Goal: Use online tool/utility: Utilize a website feature to perform a specific function

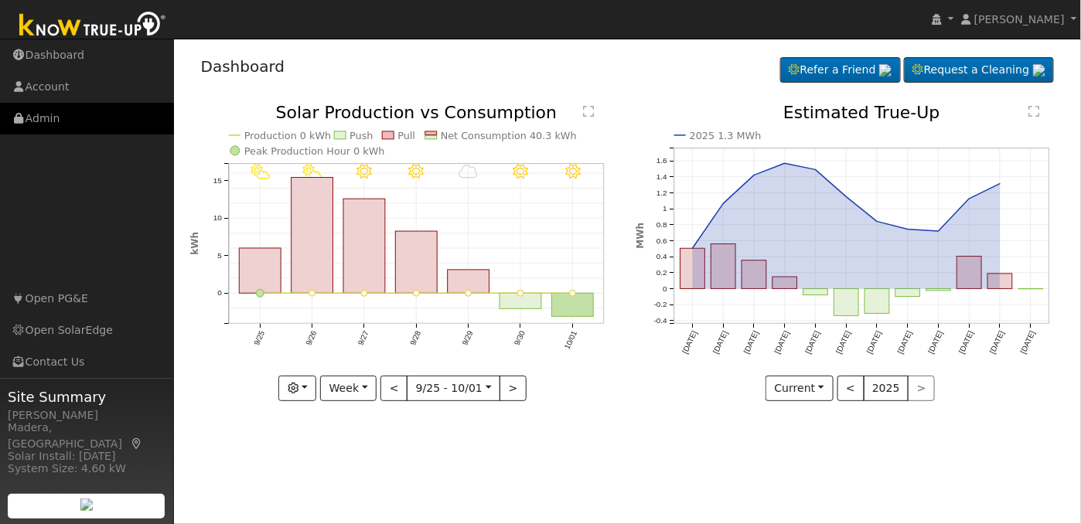
click at [76, 128] on link "Admin" at bounding box center [87, 119] width 174 height 32
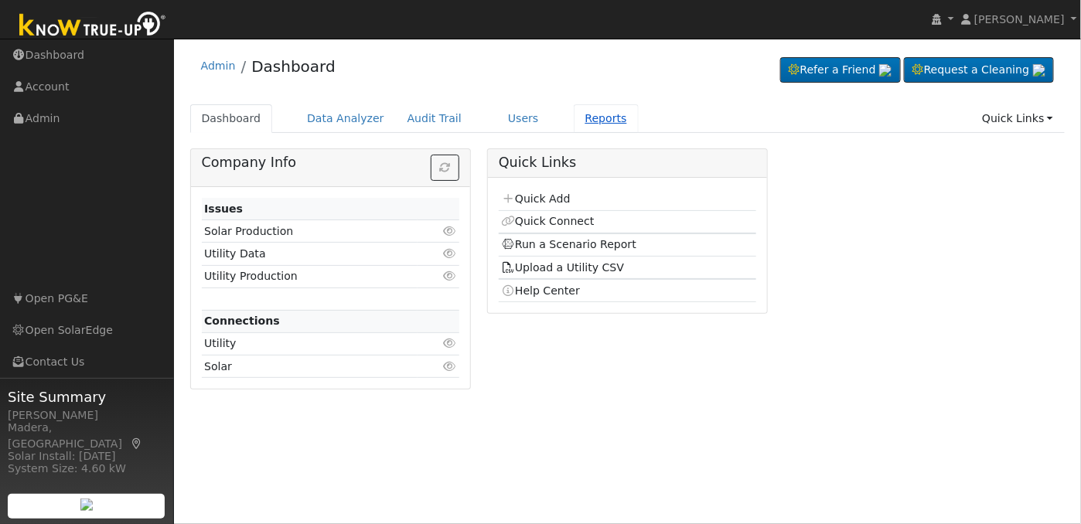
click at [574, 114] on link "Reports" at bounding box center [606, 118] width 65 height 29
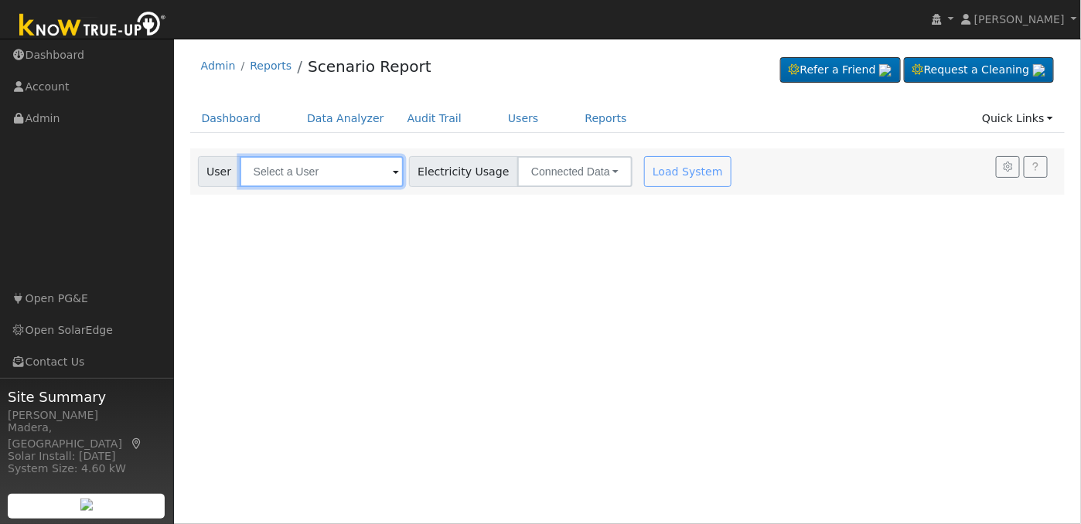
click at [303, 178] on input "text" at bounding box center [322, 171] width 164 height 31
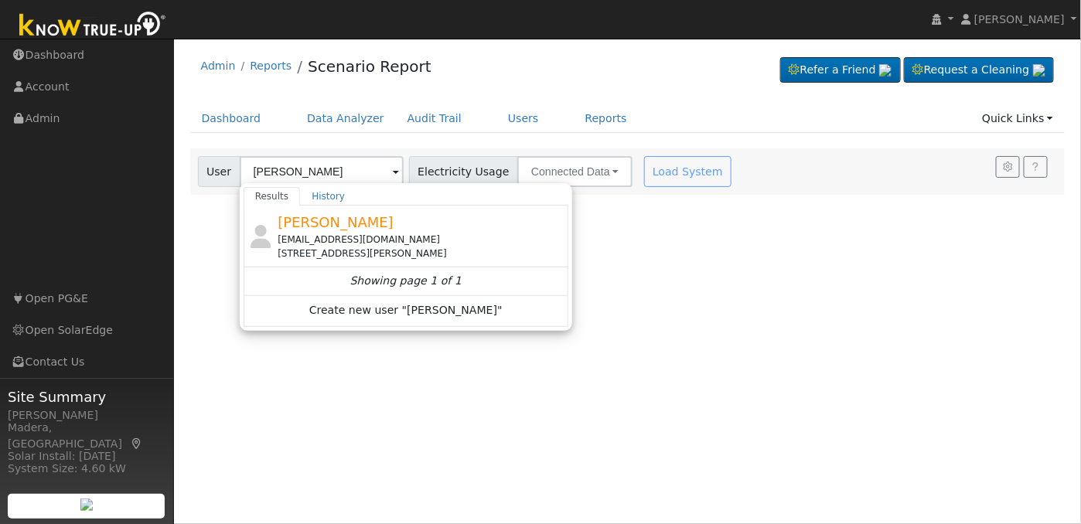
click at [351, 236] on div "[EMAIL_ADDRESS][DOMAIN_NAME]" at bounding box center [420, 240] width 287 height 14
type input "[PERSON_NAME]"
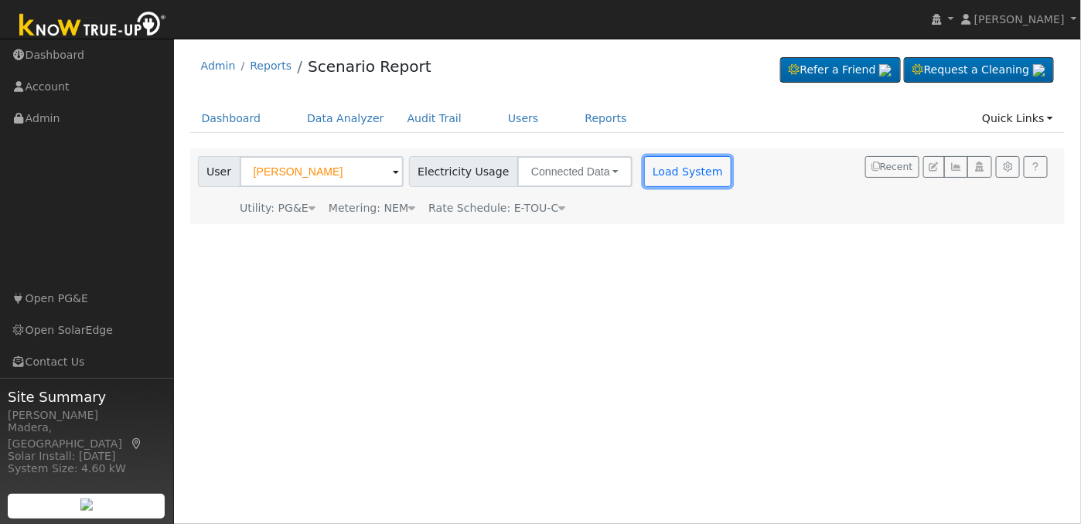
click at [662, 169] on button "Load System" at bounding box center [688, 171] width 88 height 31
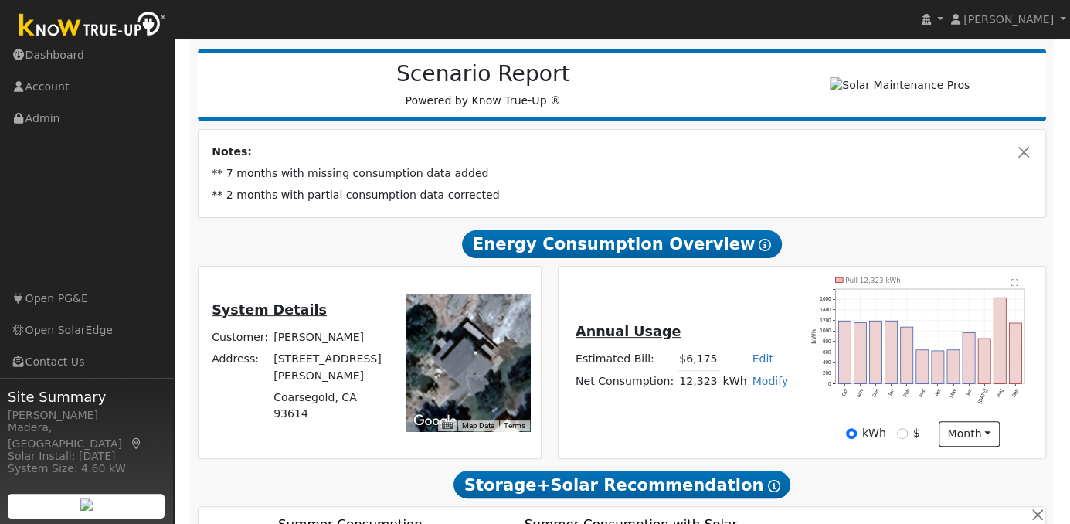
scroll to position [208, 0]
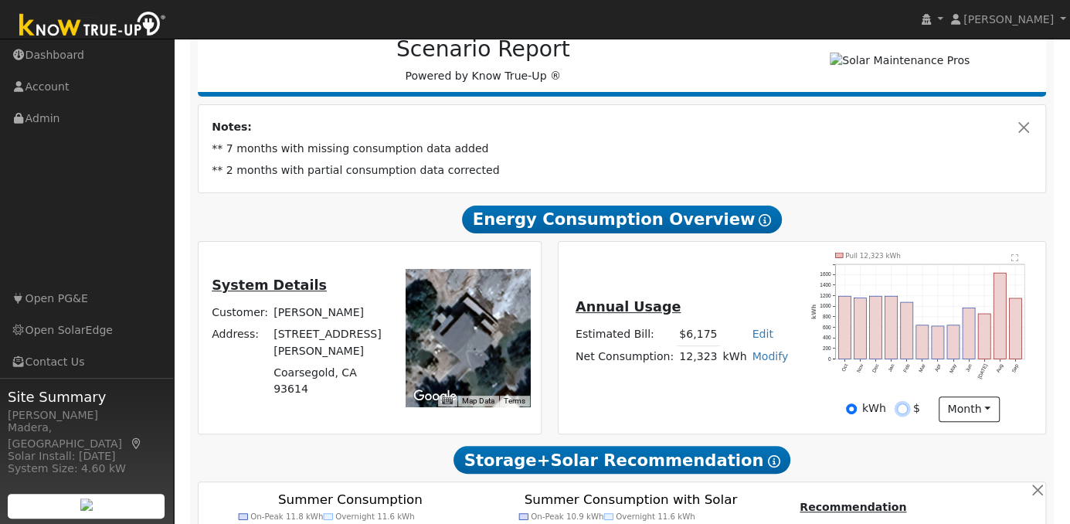
click at [900, 410] on input "$" at bounding box center [902, 408] width 11 height 11
radio input "true"
click at [856, 413] on input "kWh" at bounding box center [851, 408] width 11 height 11
radio input "true"
radio input "false"
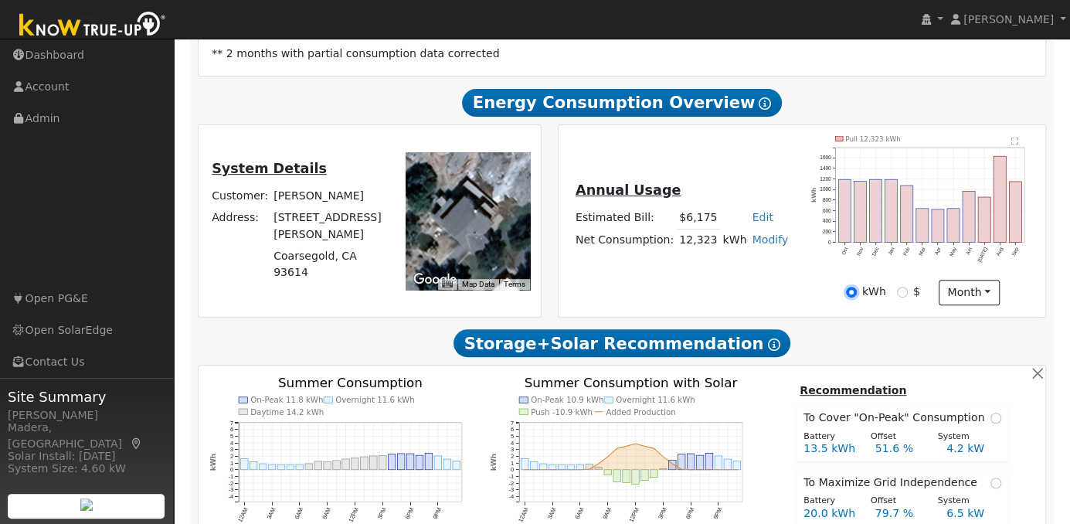
scroll to position [349, 0]
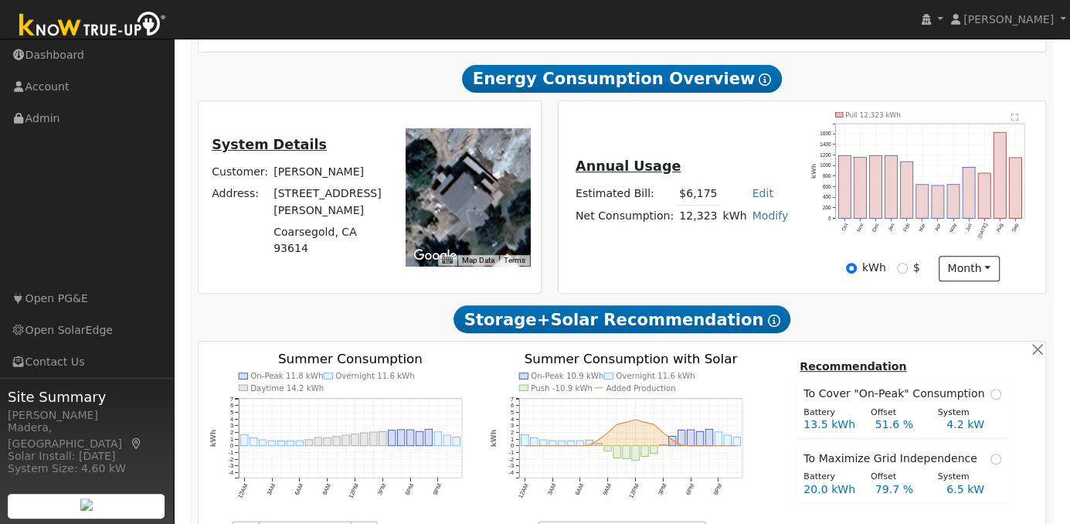
click at [0, 459] on div "Site Summary [PERSON_NAME] Madera, [GEOGRAPHIC_DATA] Solar Install: [DATE] Syst…" at bounding box center [87, 455] width 174 height 155
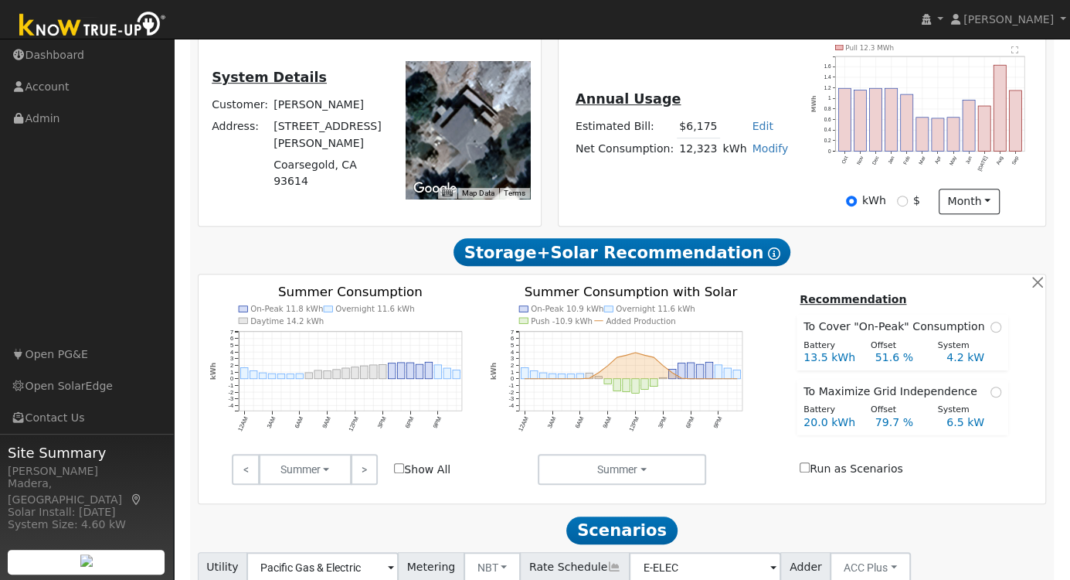
scroll to position [570, 0]
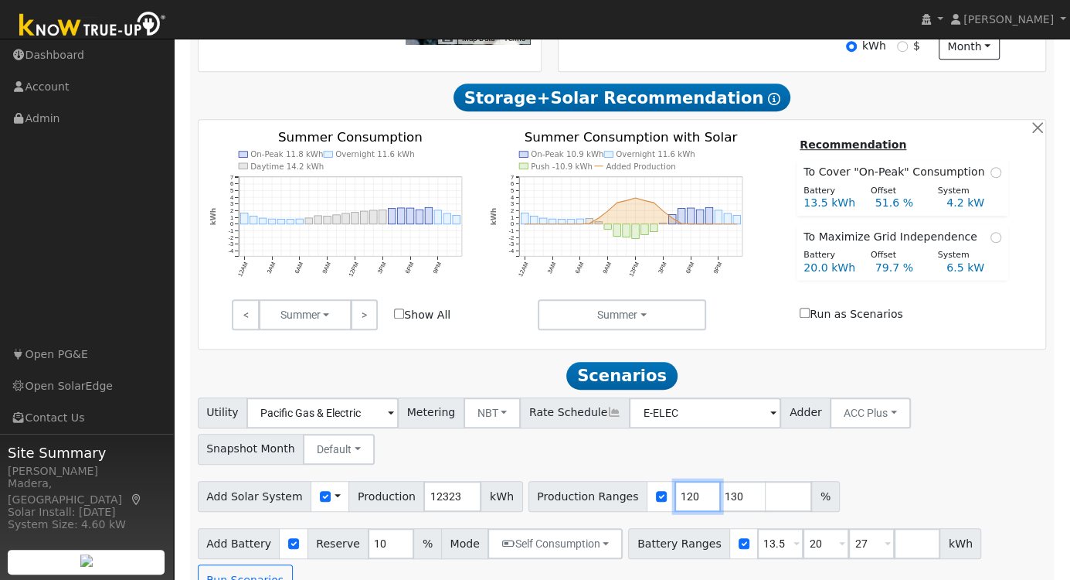
drag, startPoint x: 669, startPoint y: 501, endPoint x: 559, endPoint y: 503, distance: 109.8
click at [559, 503] on div "Production Ranges 120 130 %" at bounding box center [684, 496] width 311 height 31
drag, startPoint x: 560, startPoint y: 503, endPoint x: 582, endPoint y: 529, distance: 34.5
click at [582, 523] on div "Utility Pacific Gas & Electric Metering NBT NEM NBT Rate Schedule E-ELEC Adder …" at bounding box center [622, 496] width 866 height 198
click at [675, 503] on input "119" at bounding box center [698, 496] width 46 height 31
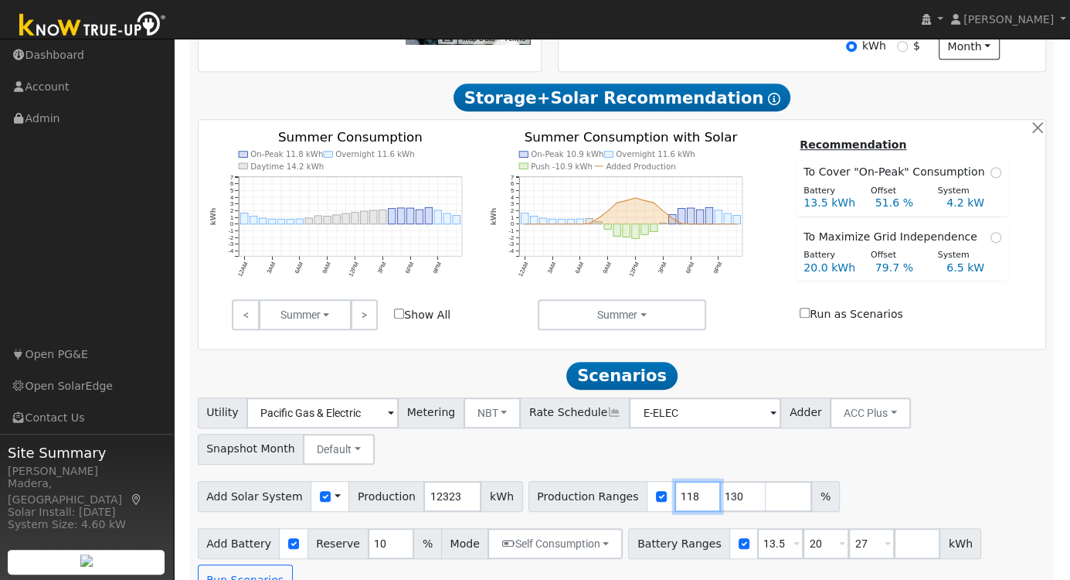
click at [680, 505] on input "118" at bounding box center [698, 496] width 46 height 31
click at [675, 505] on input "117" at bounding box center [698, 496] width 46 height 31
click at [675, 505] on input "116" at bounding box center [698, 496] width 46 height 31
type input "117"
click at [675, 499] on input "117" at bounding box center [698, 496] width 46 height 31
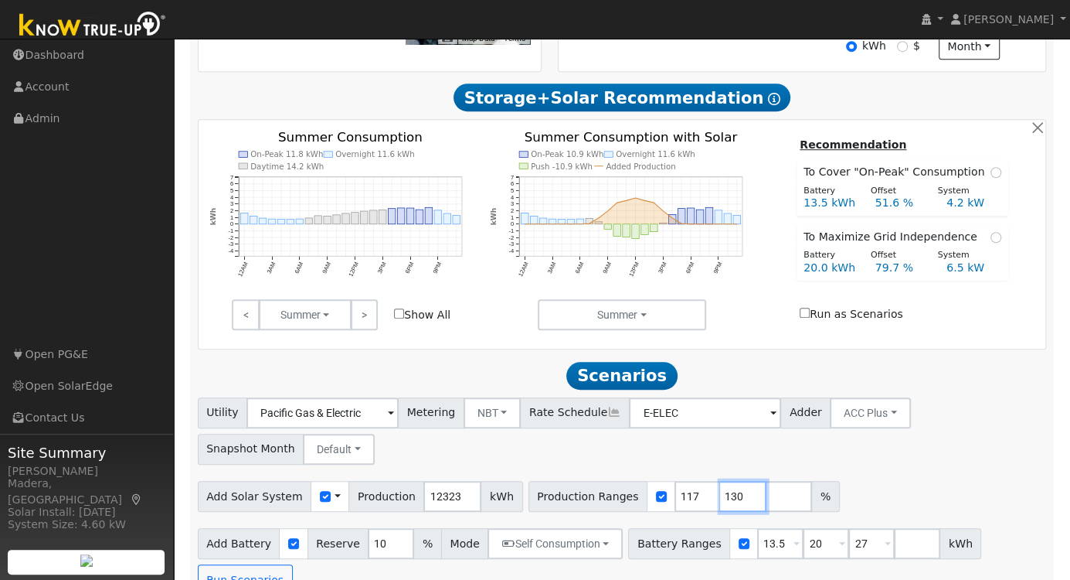
drag, startPoint x: 712, startPoint y: 500, endPoint x: 588, endPoint y: 499, distance: 123.7
click at [588, 499] on div "Production Ranges 117 130 %" at bounding box center [684, 496] width 311 height 31
drag, startPoint x: 760, startPoint y: 544, endPoint x: 621, endPoint y: 543, distance: 138.4
click at [628, 523] on div "Battery Ranges 13.5 Overrides Reserve % Mode None None Self Consumption Peak Sa…" at bounding box center [804, 543] width 353 height 31
type input "20"
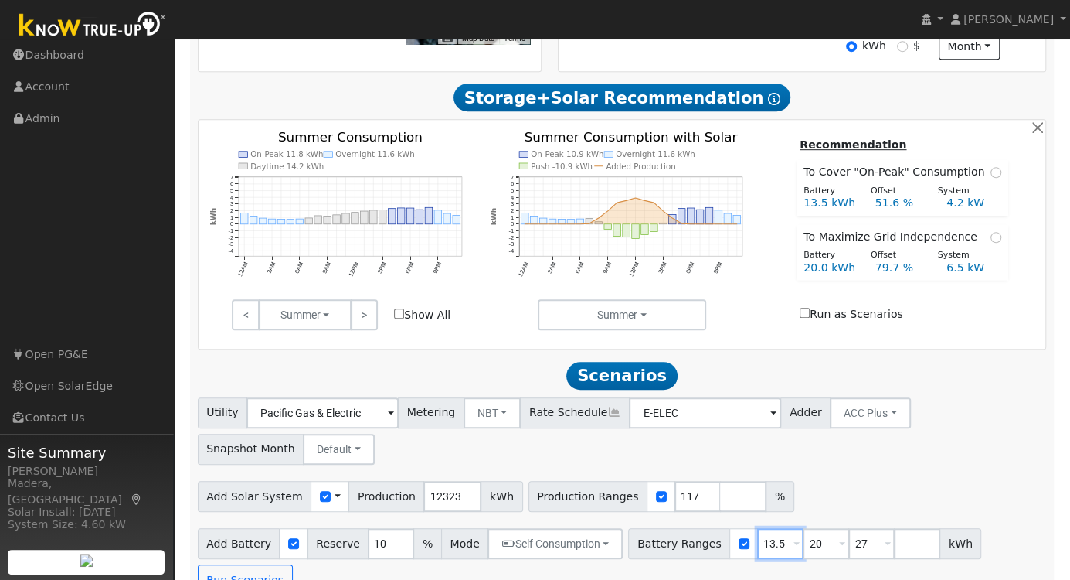
type input "27"
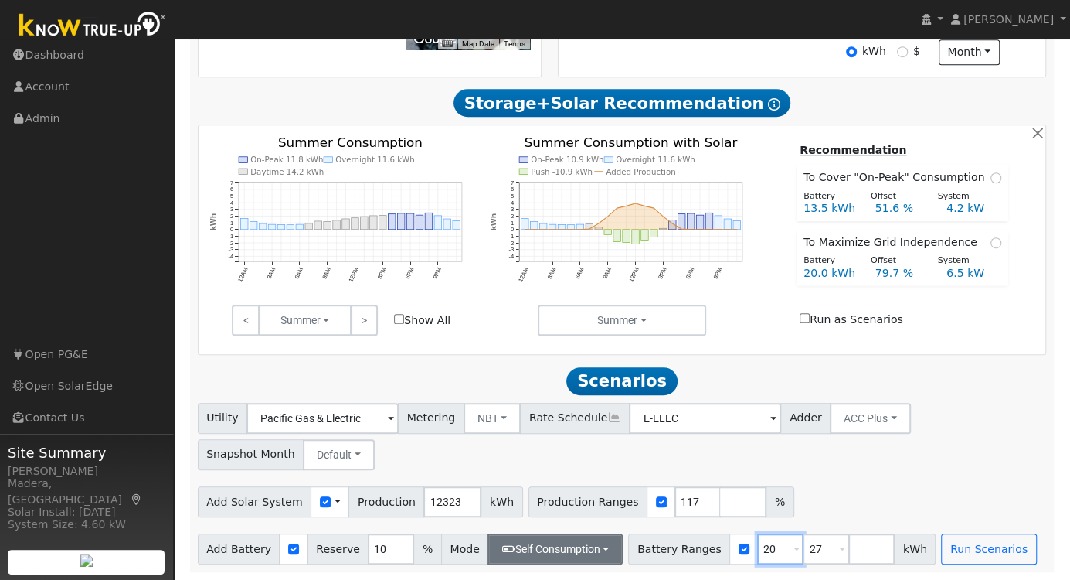
type input "20"
click at [573, 523] on button "Self Consumption" at bounding box center [555, 548] width 135 height 31
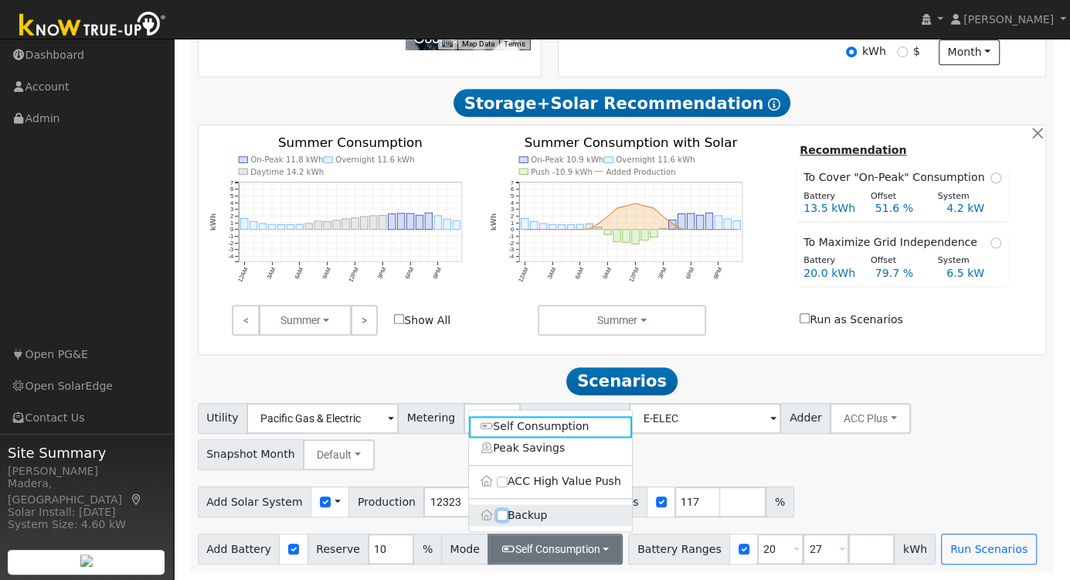
click at [502, 512] on input "Backup" at bounding box center [502, 514] width 11 height 11
checkbox input "true"
type input "20"
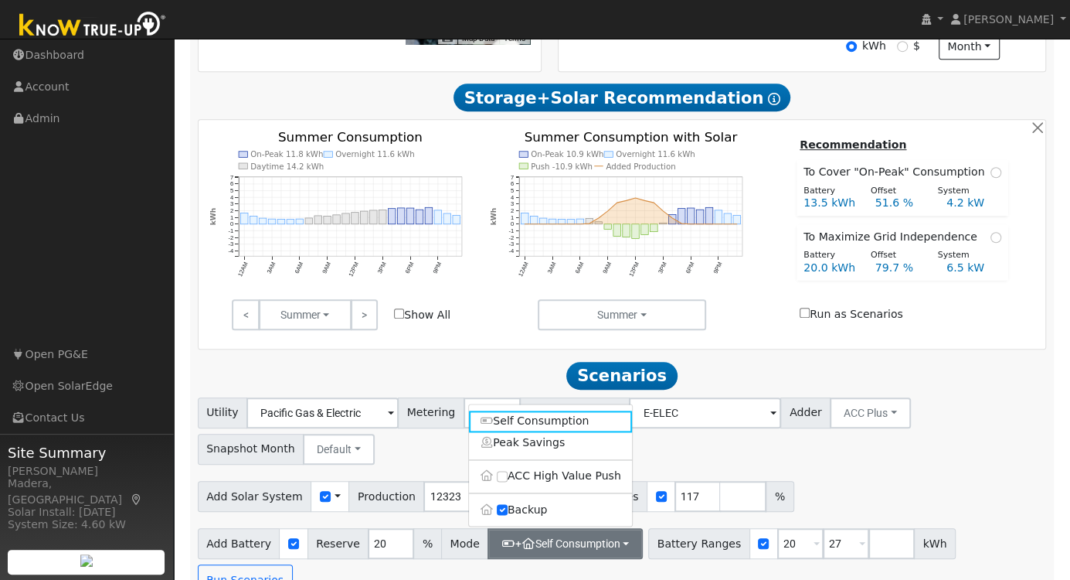
click at [852, 482] on div "Add Solar System Use CSV Data Production 12323 kWh Production Ranges 117 %" at bounding box center [622, 493] width 855 height 36
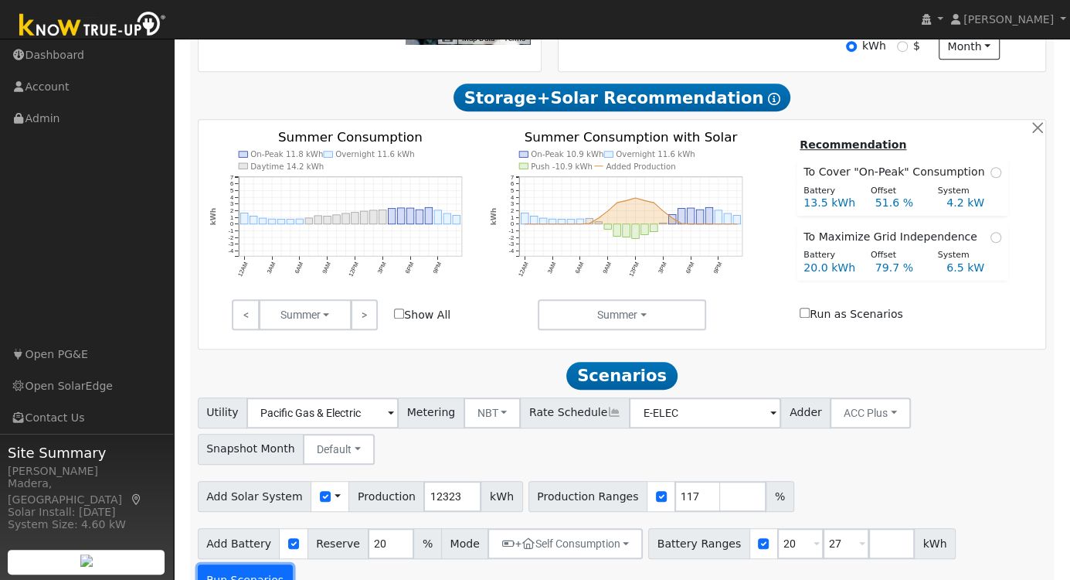
click at [293, 523] on button "Run Scenarios" at bounding box center [245, 579] width 95 height 31
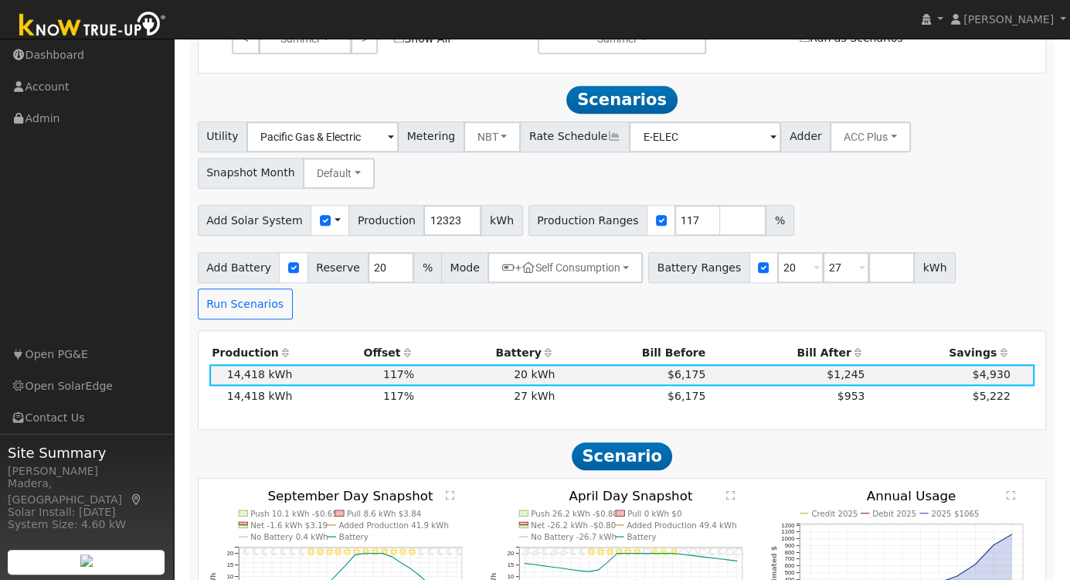
scroll to position [890, 0]
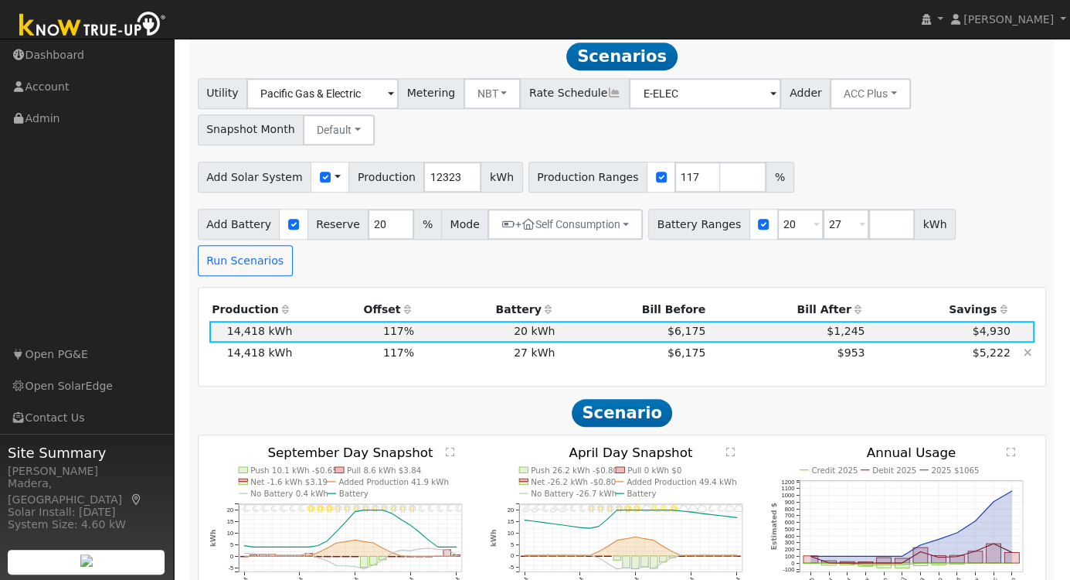
click at [567, 342] on td "$6,175" at bounding box center [633, 353] width 151 height 22
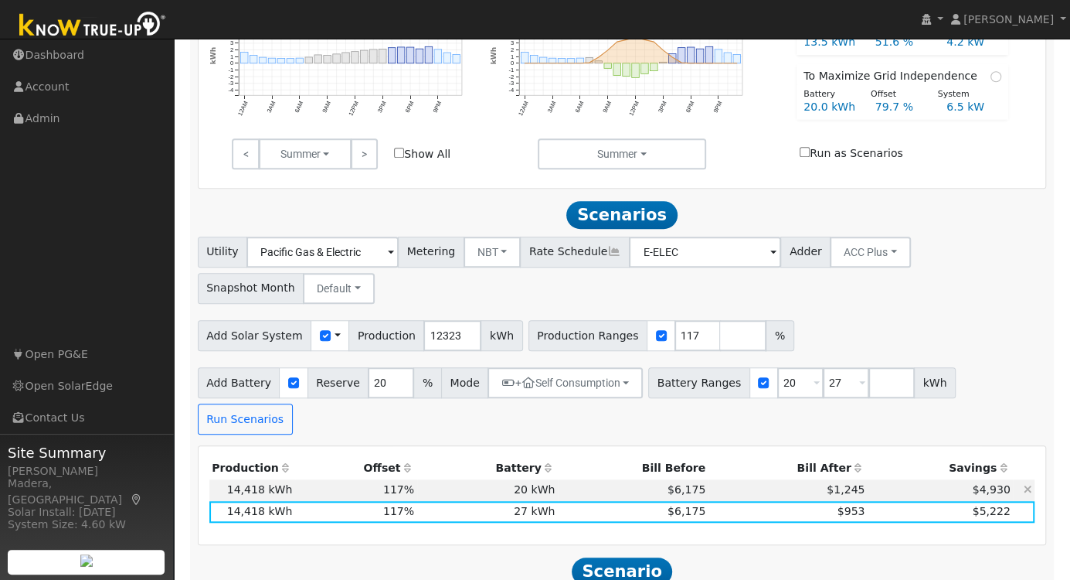
scroll to position [328, 0]
